Goal: Find specific page/section: Find specific page/section

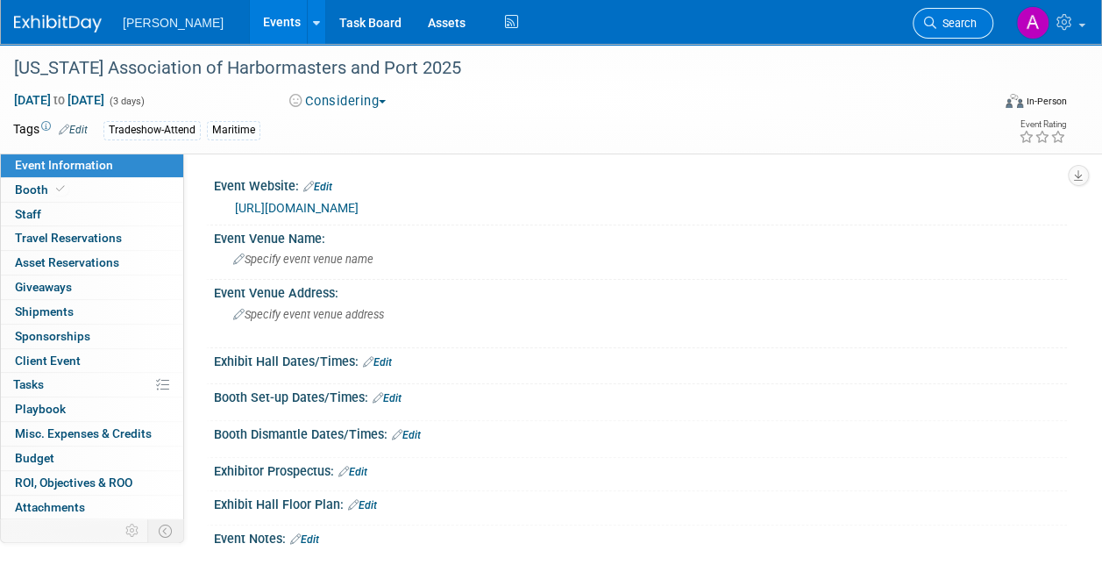
click at [954, 18] on span "Search" at bounding box center [956, 23] width 40 height 13
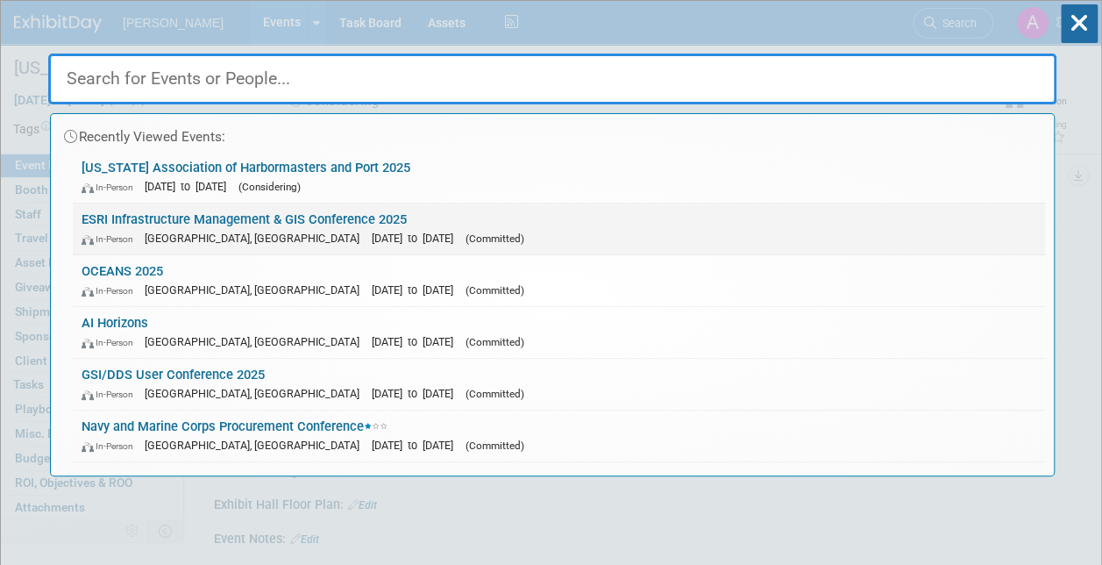
click at [209, 217] on link "ESRI Infrastructure Management & GIS Conference 2025 In-Person Palm Springs, CA…" at bounding box center [559, 228] width 972 height 51
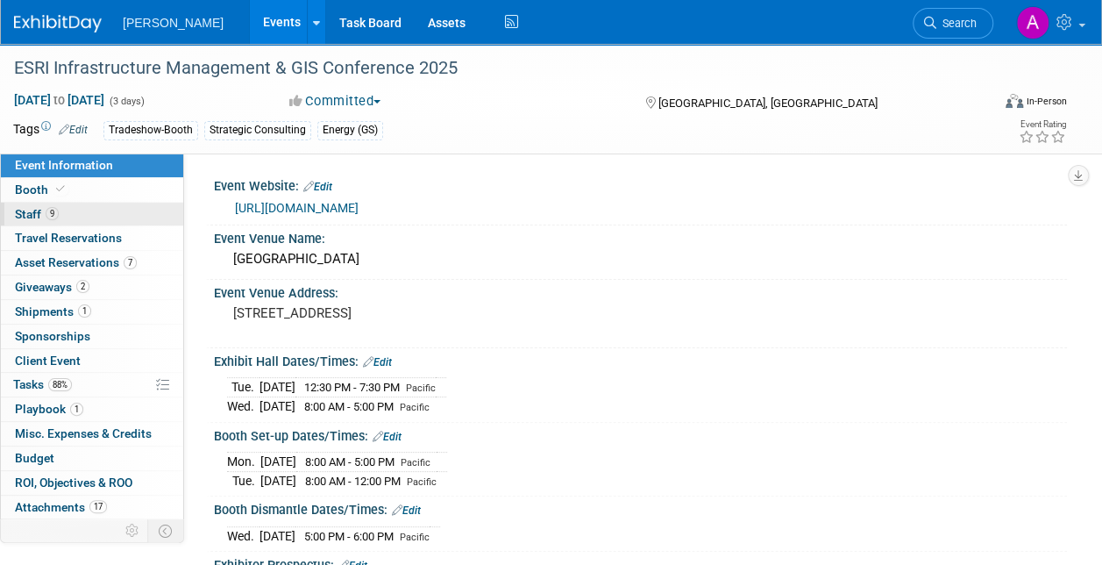
click at [39, 207] on span "Staff 9" at bounding box center [37, 214] width 44 height 14
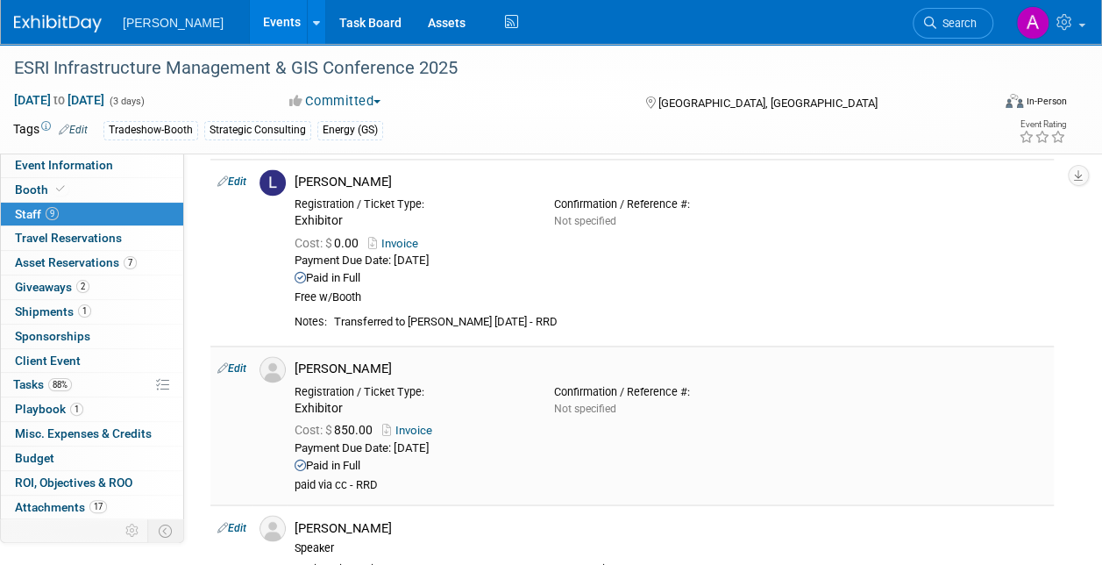
scroll to position [1315, 0]
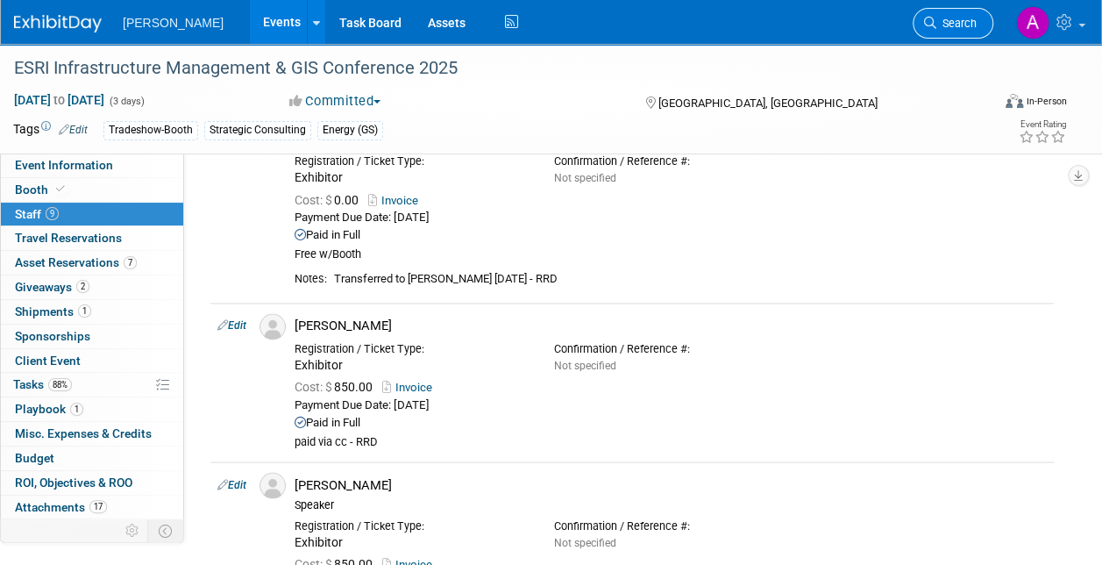
click at [952, 19] on span "Search" at bounding box center [956, 23] width 40 height 13
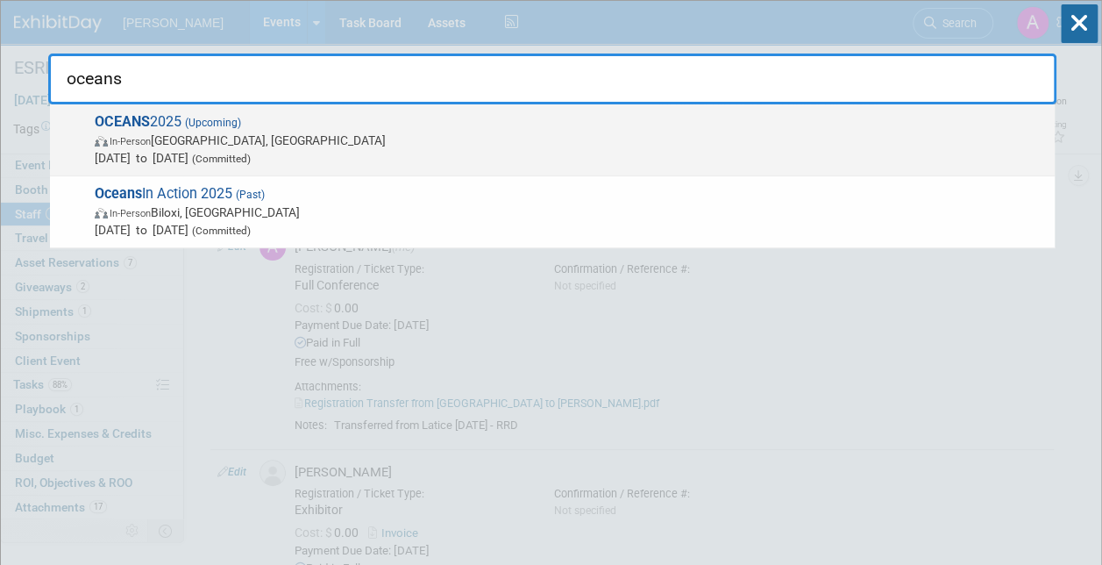
type input "oceans"
click at [139, 122] on strong "OCEANS" at bounding box center [122, 121] width 55 height 17
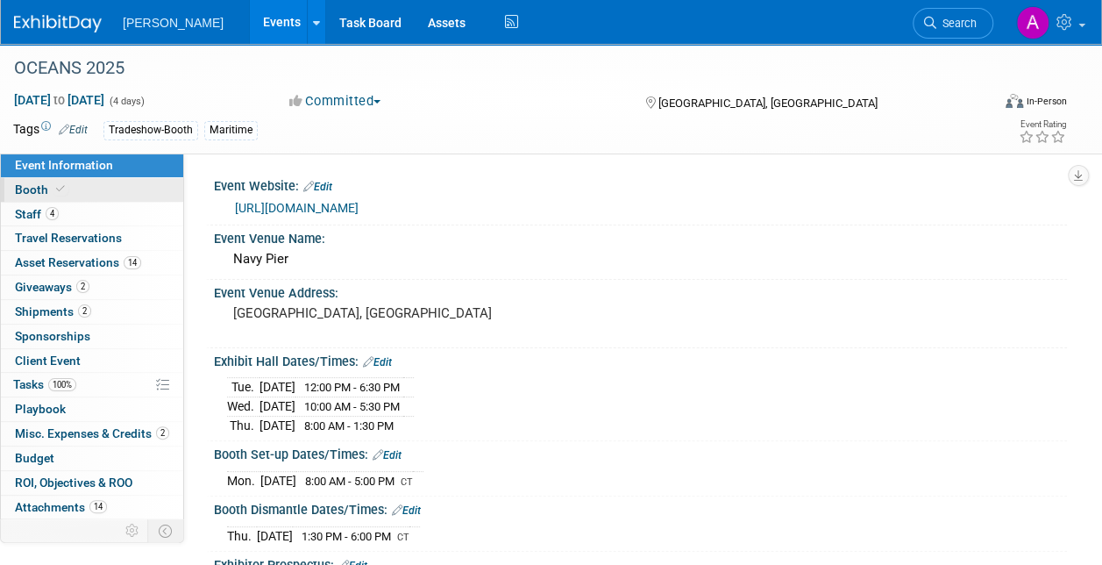
click at [43, 188] on span "Booth" at bounding box center [41, 189] width 53 height 14
